Goal: Task Accomplishment & Management: Use online tool/utility

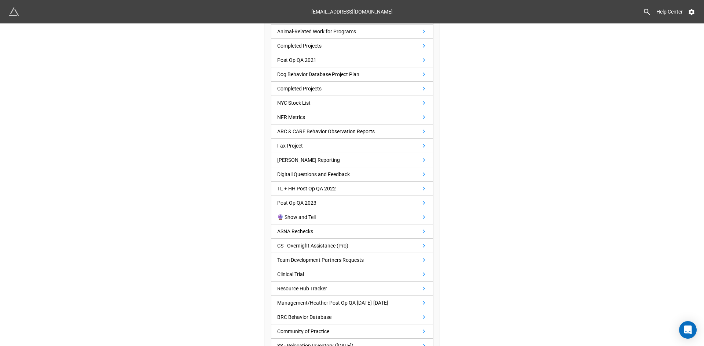
scroll to position [688, 0]
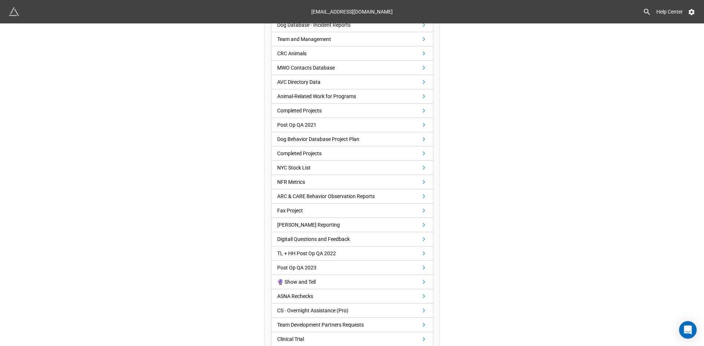
scroll to position [578, 0]
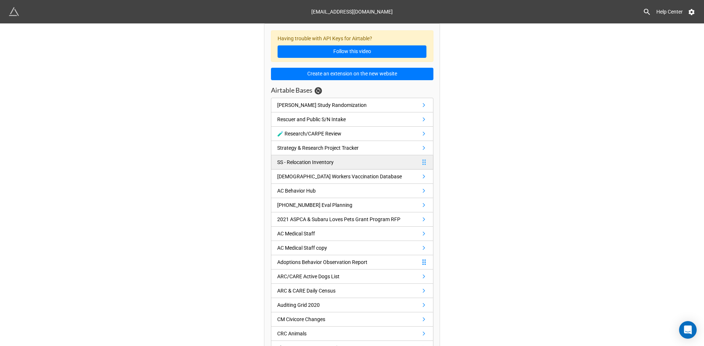
click at [298, 159] on div "SS - Relocation Inventory" at bounding box center [305, 162] width 56 height 8
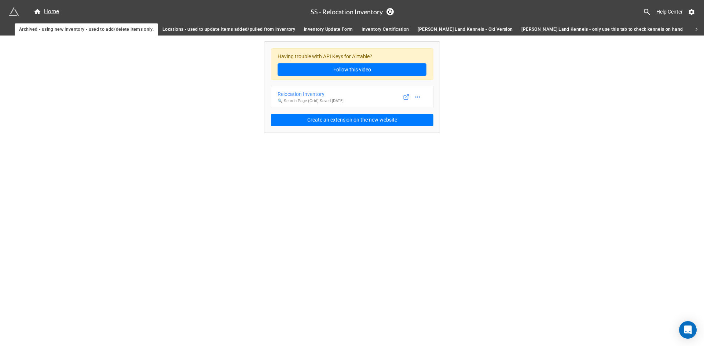
click at [223, 29] on span "Locations - used to update items added/pulled from inventory" at bounding box center [228, 30] width 133 height 8
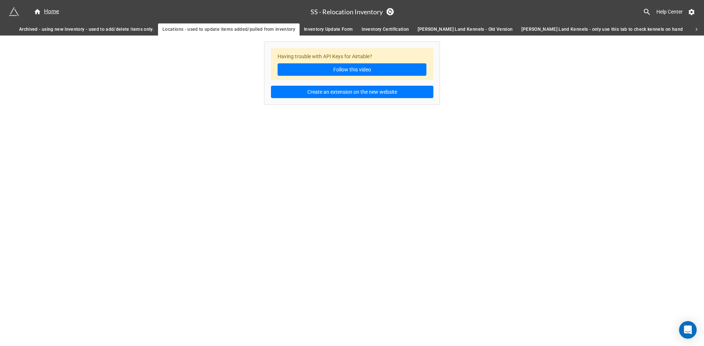
click at [320, 27] on span "Inventory Update Form" at bounding box center [328, 30] width 49 height 8
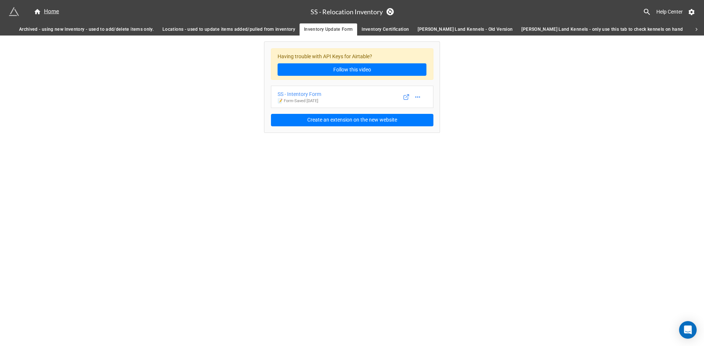
click at [375, 30] on span "Inventory Certification" at bounding box center [384, 30] width 47 height 8
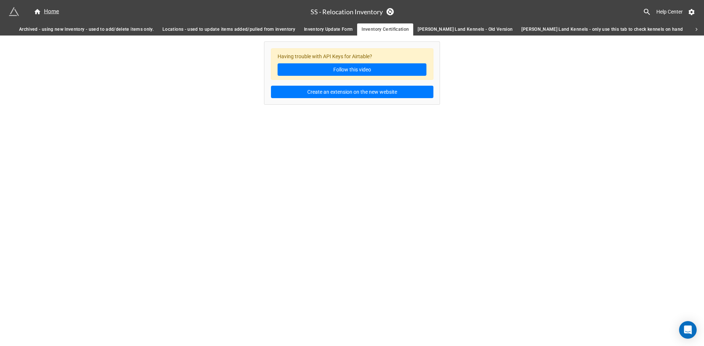
click at [439, 30] on span "Ruff Land Kennels - Old Version" at bounding box center [465, 30] width 95 height 8
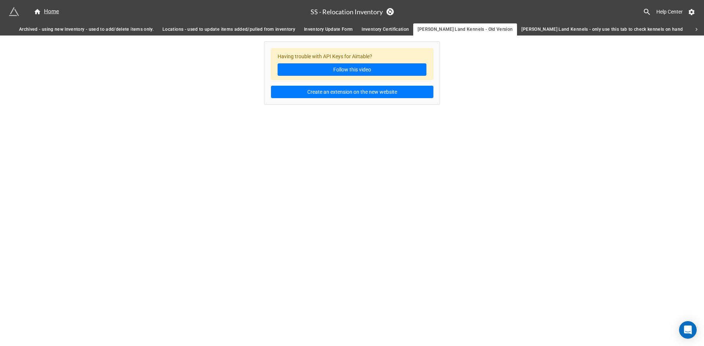
click at [530, 27] on span "Ruff Land Kennels - only use this tab to check kennels on hand" at bounding box center [601, 30] width 161 height 8
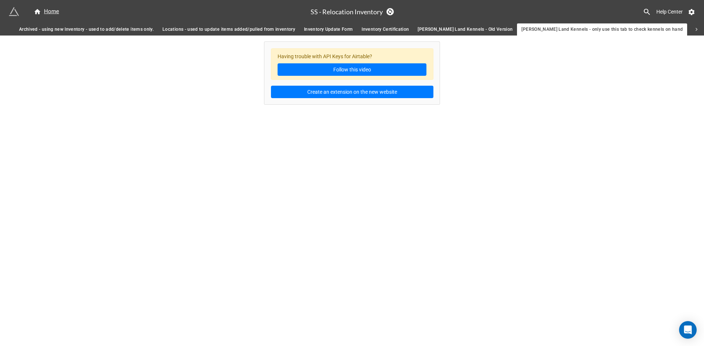
click at [691, 28] on span "BRC-ASNA Supplies" at bounding box center [712, 30] width 43 height 8
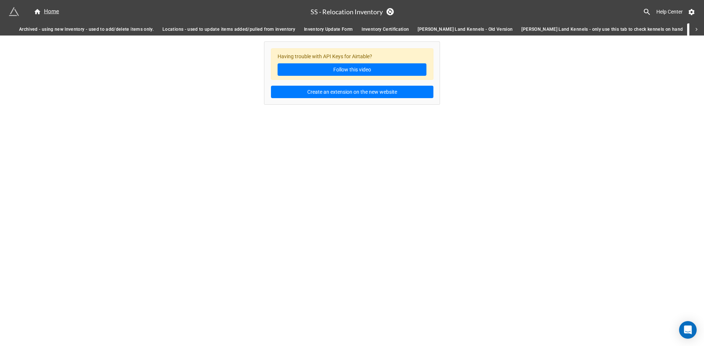
click at [698, 30] on icon at bounding box center [696, 29] width 7 height 7
click at [260, 30] on span "ASNA Weekly Supply Requests" at bounding box center [293, 30] width 66 height 8
click at [335, 28] on span "ARCHIVE - Ruff Land Kennels" at bounding box center [380, 30] width 90 height 8
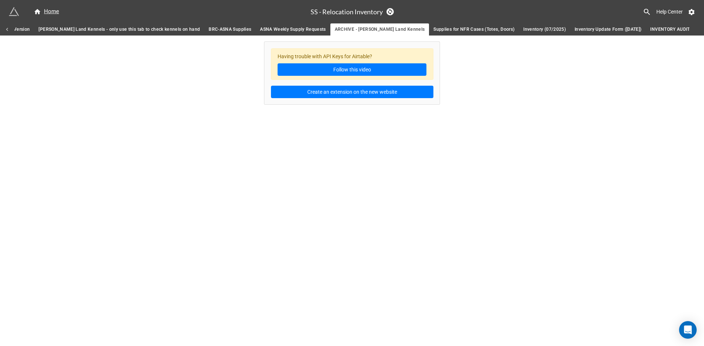
click at [433, 29] on span "Supplies for NFR Cases (Totes, Doors)" at bounding box center [473, 30] width 81 height 8
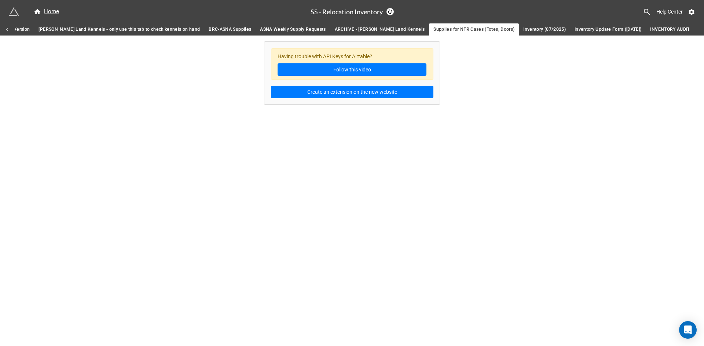
click at [523, 30] on span "Inventory (07/2025)" at bounding box center [544, 30] width 43 height 8
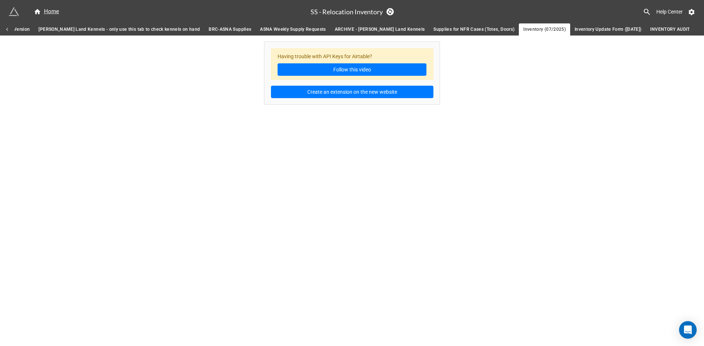
click at [574, 31] on span "Inventory Update Form (7/25/25)" at bounding box center [607, 30] width 67 height 8
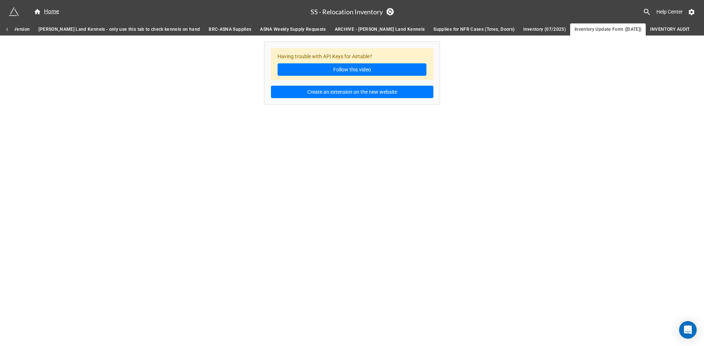
click at [650, 31] on span "INVENTORY AUDIT (TEST TEST TEST)" at bounding box center [689, 30] width 79 height 8
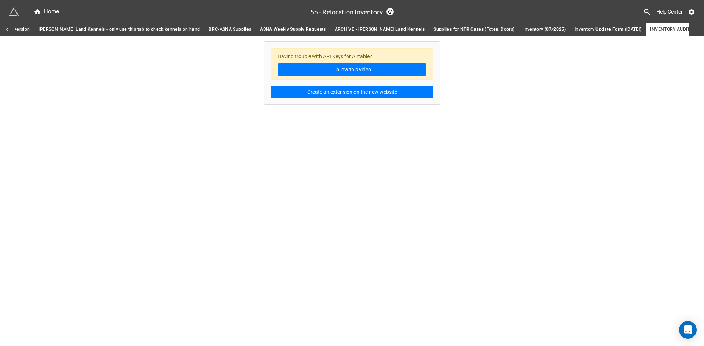
click at [9, 28] on icon at bounding box center [7, 29] width 7 height 7
click at [326, 33] on span "Inventory Update Form" at bounding box center [328, 30] width 49 height 8
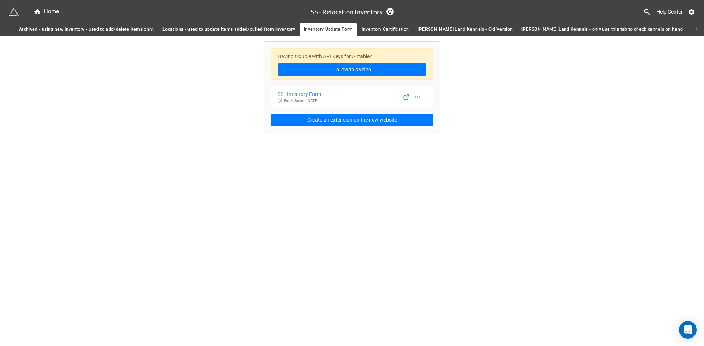
click at [477, 124] on div "Having trouble with API Keys for Airtable? Follow this video SS - Intentory For…" at bounding box center [352, 85] width 704 height 98
click at [406, 96] on icon at bounding box center [406, 97] width 7 height 7
click at [505, 137] on div "Home SS - Relocation Inventory Help Center Archived - using new Inventory - use…" at bounding box center [352, 173] width 704 height 346
click at [84, 27] on span "Archived - using new Inventory - used to add/delete items only." at bounding box center [86, 30] width 135 height 8
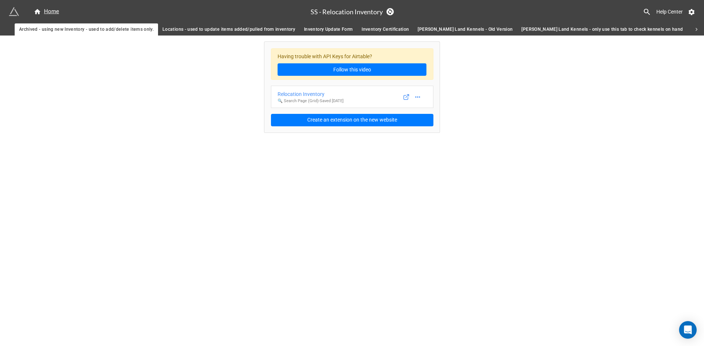
click at [483, 113] on div "Having trouble with API Keys for Airtable? Follow this video Relocation Invento…" at bounding box center [352, 85] width 704 height 98
click at [406, 99] on icon at bounding box center [406, 97] width 7 height 7
click at [490, 140] on div "Home SS - Relocation Inventory Help Center Archived - using new Inventory - use…" at bounding box center [352, 173] width 704 height 346
drag, startPoint x: 452, startPoint y: 115, endPoint x: 445, endPoint y: 105, distance: 13.1
click at [452, 115] on div "Having trouble with API Keys for Airtable? Follow this video Relocation Invento…" at bounding box center [352, 85] width 704 height 98
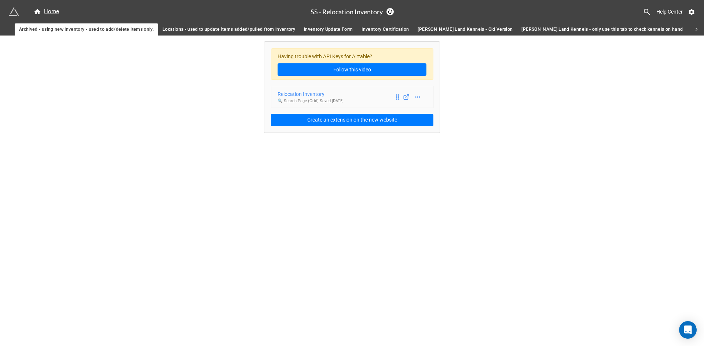
click at [315, 92] on div "Relocation Inventory" at bounding box center [311, 94] width 66 height 8
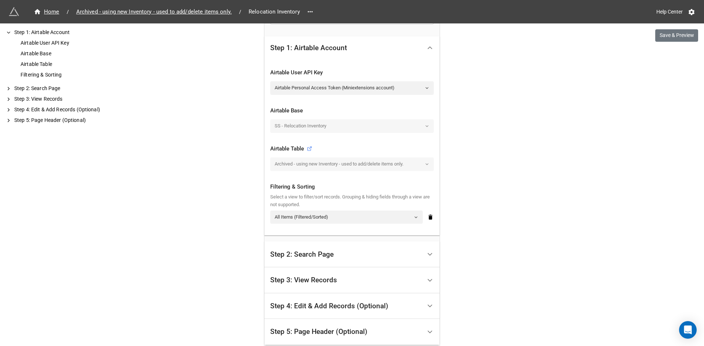
scroll to position [137, 0]
click at [570, 156] on div "Home / Archived - using new Inventory - used to add/delete items only. / Reloca…" at bounding box center [352, 141] width 704 height 556
click at [514, 158] on div "Home / Archived - using new Inventory - used to add/delete items only. / Reloca…" at bounding box center [352, 141] width 704 height 556
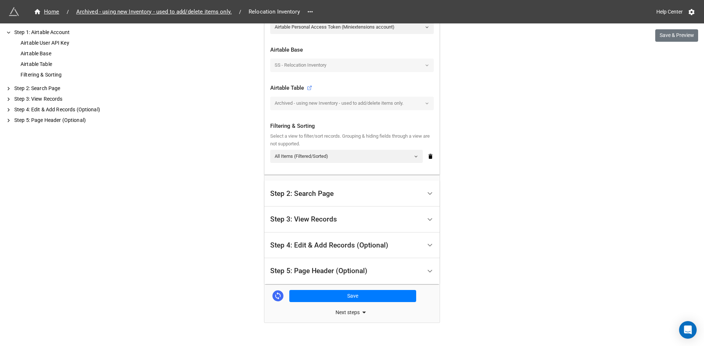
scroll to position [210, 0]
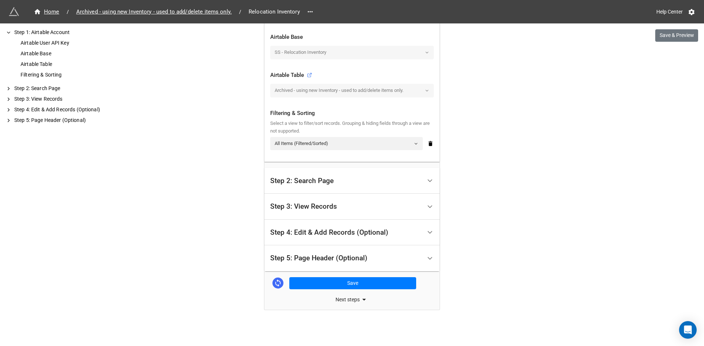
click at [523, 165] on div "Home / Archived - using new Inventory - used to add/delete items only. / Reloca…" at bounding box center [352, 68] width 704 height 556
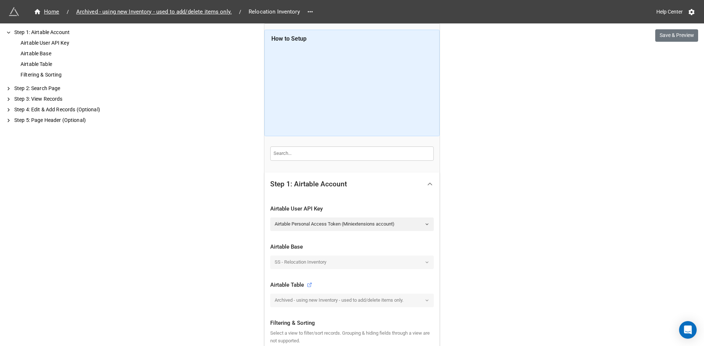
scroll to position [183, 0]
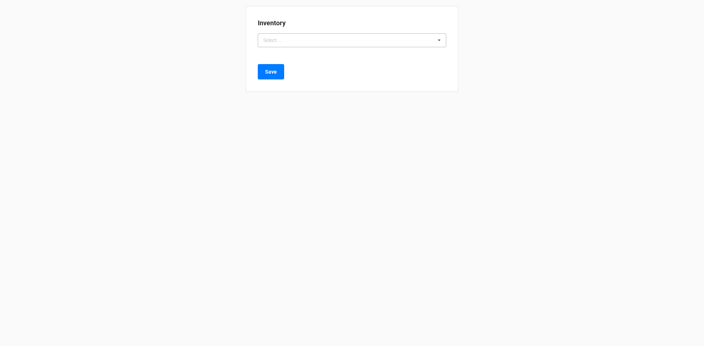
click at [291, 37] on div "Select ..." at bounding box center [277, 40] width 32 height 8
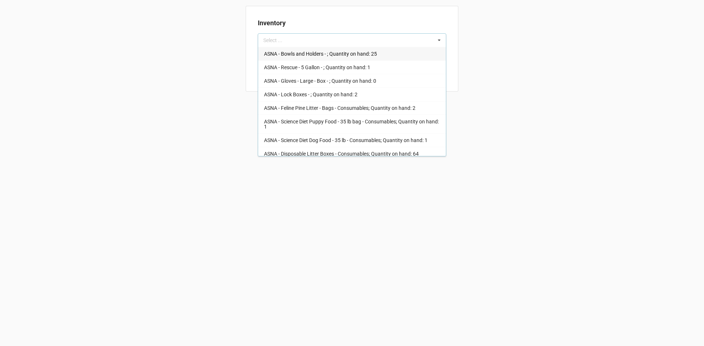
click at [300, 54] on span "ASNA - Bowls and Holders - ; Quantity on hand: 25" at bounding box center [320, 54] width 113 height 6
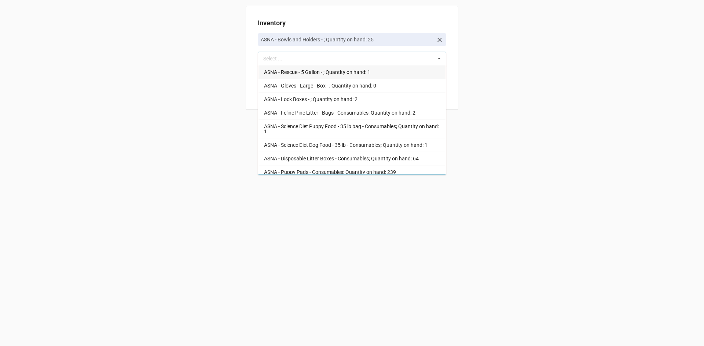
click at [484, 101] on div "Inventory ASNA - Bowls and Holders - ; Quantity on hand: 25 Select ... ASNA - R…" at bounding box center [352, 173] width 704 height 346
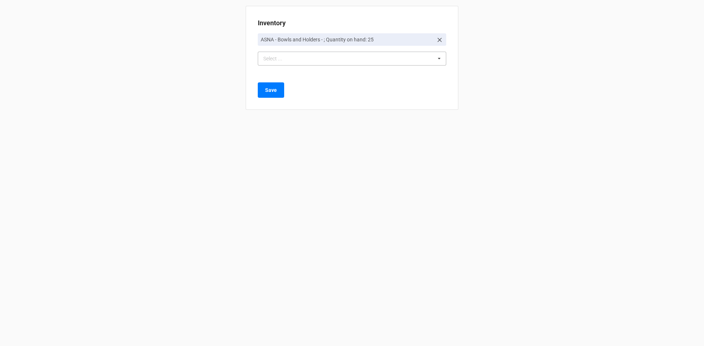
click at [287, 60] on div "Select ..." at bounding box center [277, 59] width 32 height 8
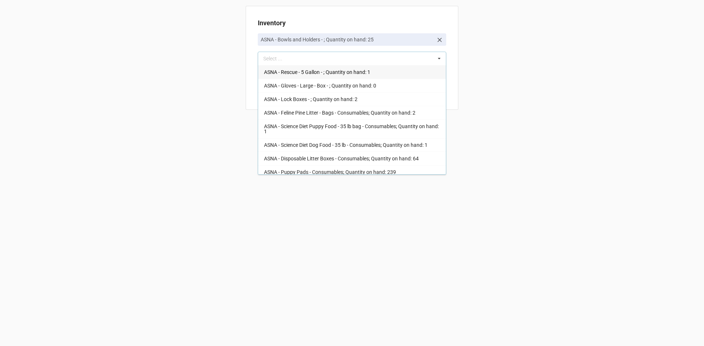
click at [515, 91] on div "Inventory ASNA - Bowls and Holders - ; Quantity on hand: 25 Select ... ASNA - R…" at bounding box center [352, 173] width 704 height 346
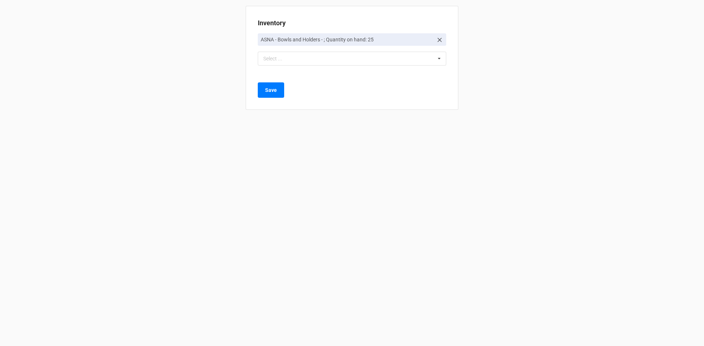
click at [488, 66] on div "Inventory ASNA - Bowls and Holders - ; Quantity on hand: 25 Select ... ASNA - R…" at bounding box center [352, 173] width 704 height 346
click at [169, 94] on div "Inventory ASNA - Bowls and Holders - ; Quantity on hand: 25 Select ... ASNA - R…" at bounding box center [352, 173] width 704 height 346
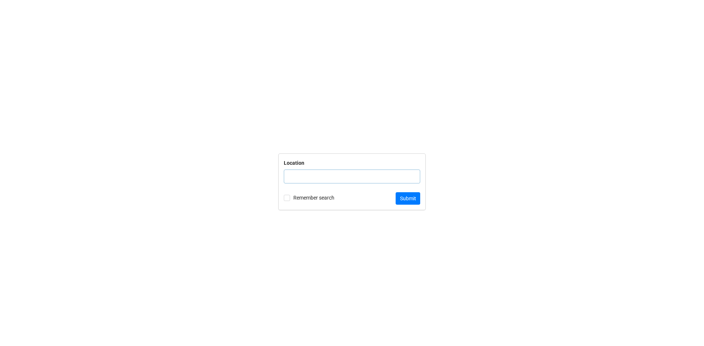
click at [305, 173] on input "text" at bounding box center [352, 177] width 136 height 14
click at [194, 109] on form "Location Remember search Submit" at bounding box center [352, 181] width 704 height 317
click at [410, 151] on form "Location Remember search Submit" at bounding box center [352, 181] width 704 height 317
